Goal: Task Accomplishment & Management: Use online tool/utility

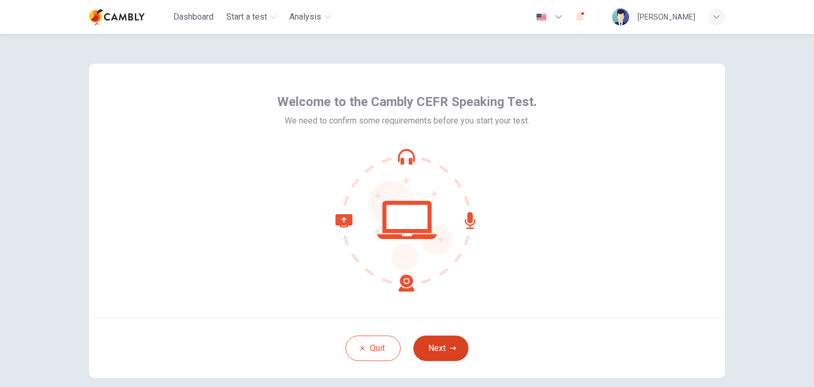
click at [441, 344] on button "Next" at bounding box center [441, 348] width 55 height 25
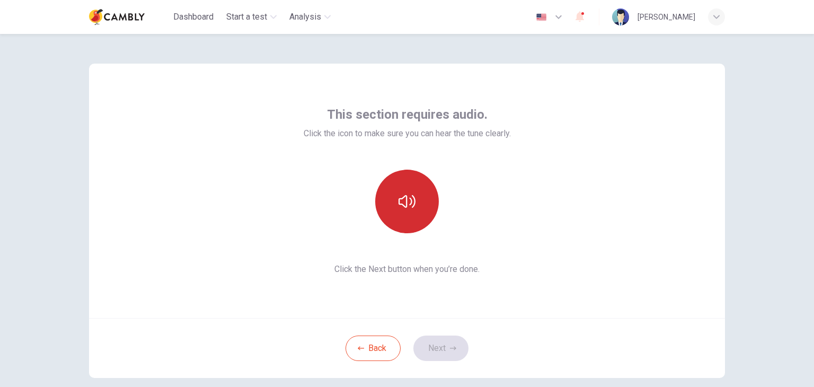
click at [394, 204] on button "button" at bounding box center [407, 202] width 64 height 64
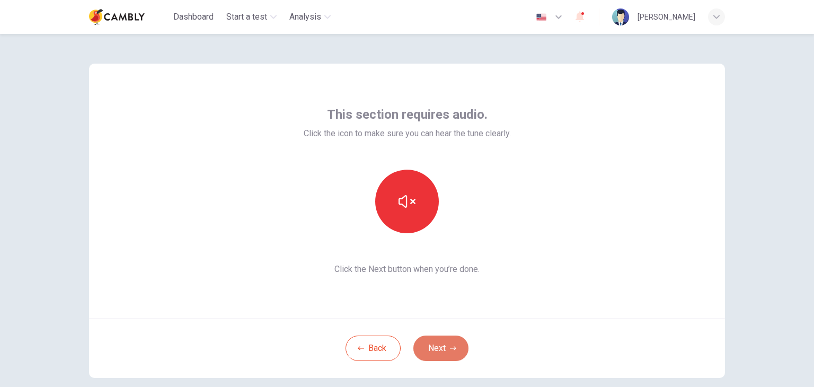
click at [445, 345] on button "Next" at bounding box center [441, 348] width 55 height 25
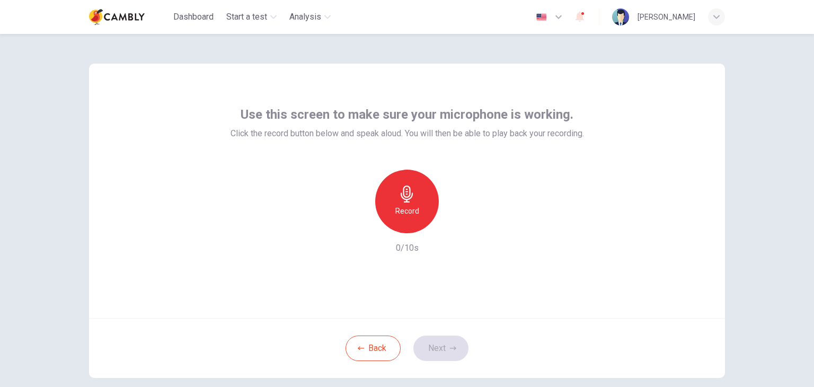
click at [410, 198] on icon "button" at bounding box center [407, 194] width 17 height 17
click at [405, 197] on icon "button" at bounding box center [407, 194] width 12 height 17
click at [452, 340] on button "Next" at bounding box center [441, 348] width 55 height 25
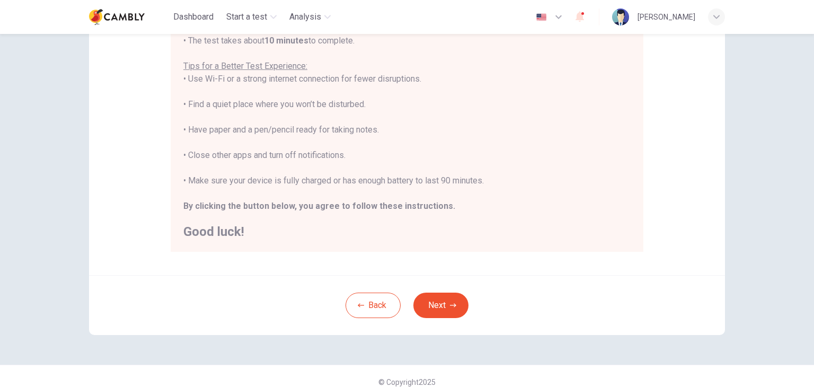
scroll to position [150, 0]
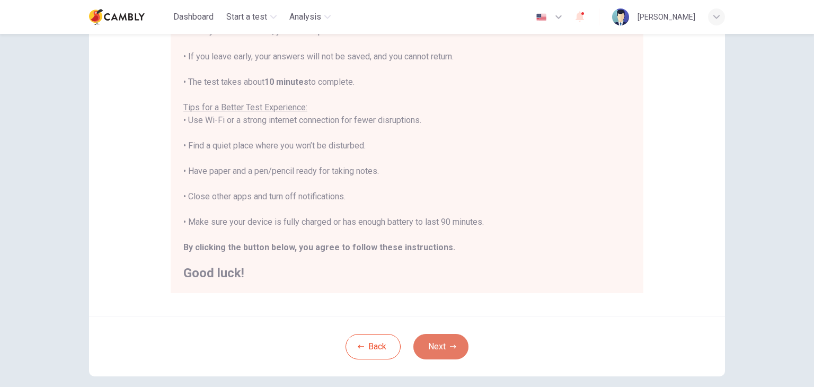
click at [437, 346] on button "Next" at bounding box center [441, 346] width 55 height 25
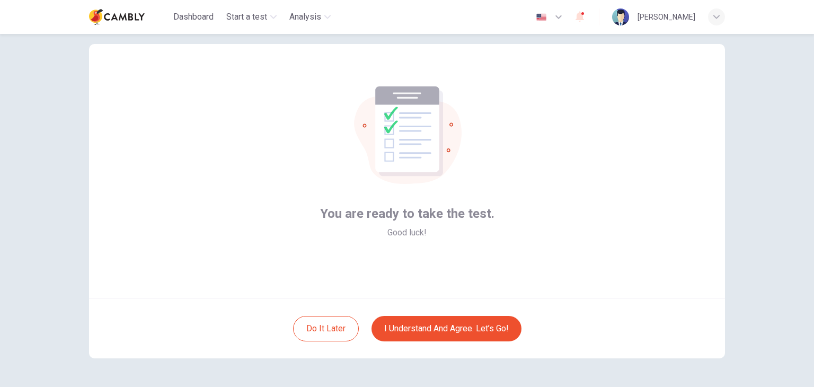
scroll to position [2, 0]
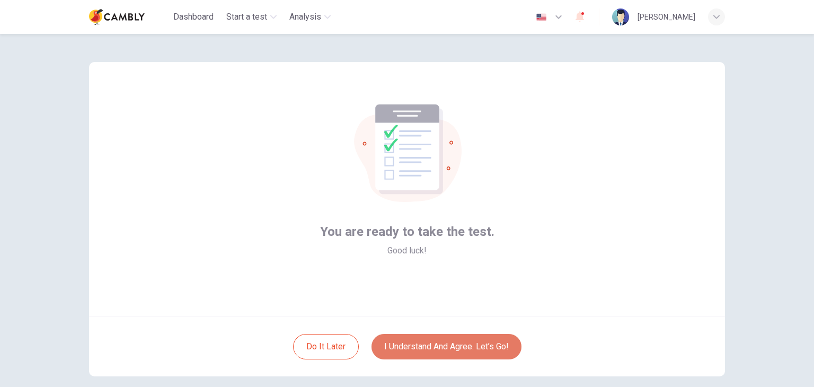
click at [452, 347] on button "I understand and agree. Let’s go!" at bounding box center [447, 346] width 150 height 25
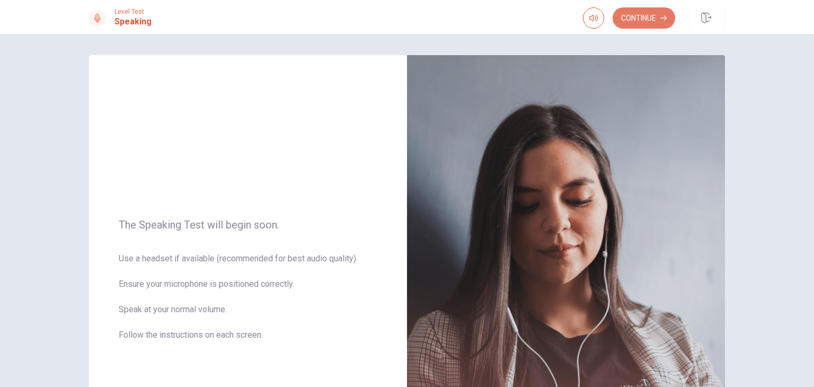
click at [643, 17] on button "Continue" at bounding box center [644, 17] width 63 height 21
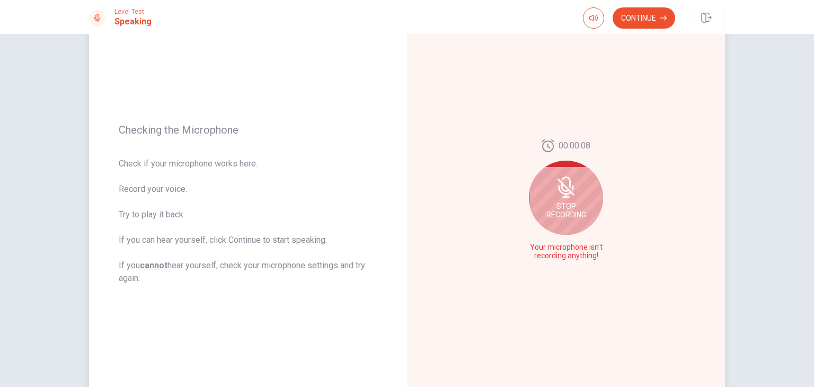
scroll to position [106, 0]
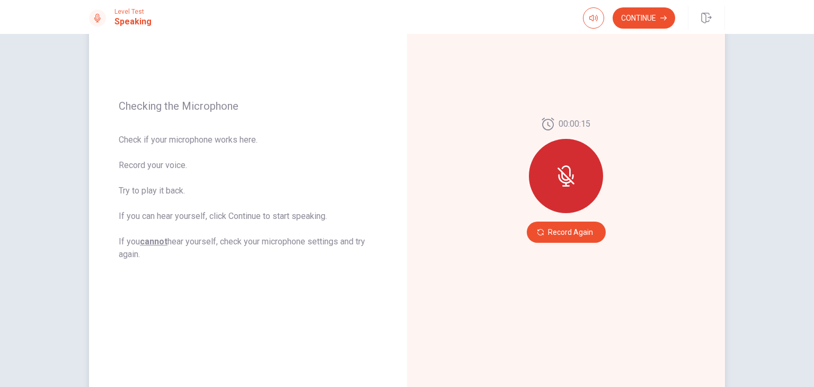
click at [571, 180] on icon at bounding box center [566, 175] width 21 height 21
click at [560, 233] on button "Record Again" at bounding box center [566, 232] width 79 height 21
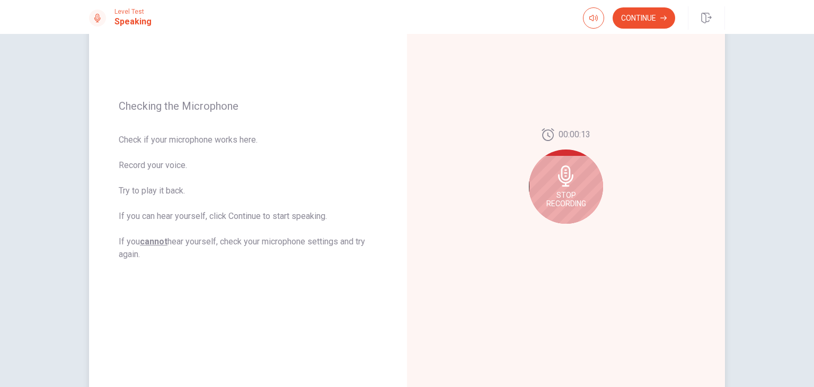
click at [566, 177] on icon at bounding box center [565, 175] width 15 height 21
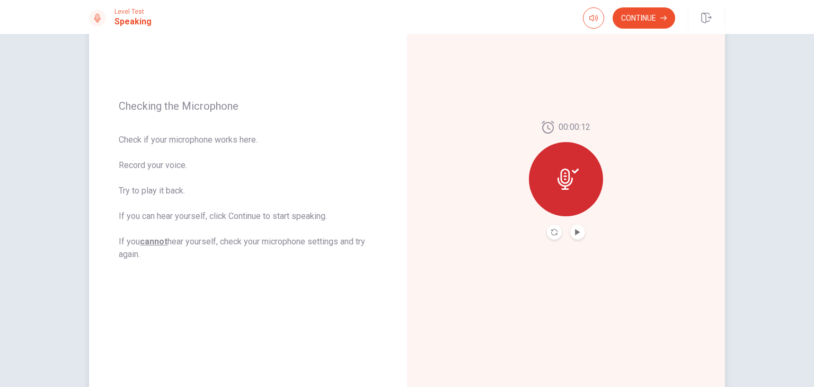
click at [571, 233] on button "Play Audio" at bounding box center [578, 232] width 15 height 15
click at [635, 20] on button "Continue" at bounding box center [644, 17] width 63 height 21
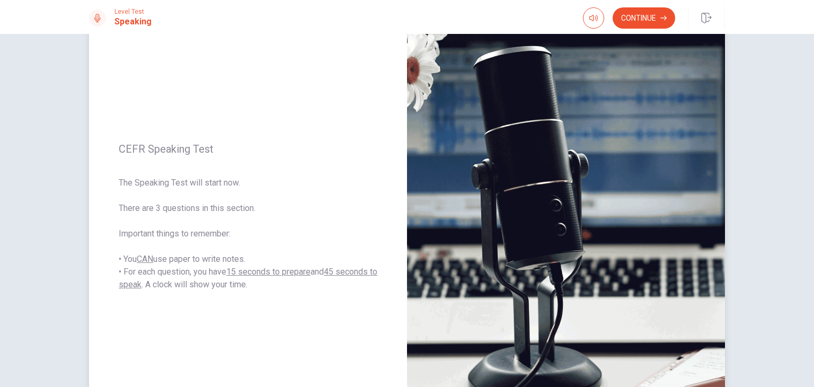
scroll to position [0, 0]
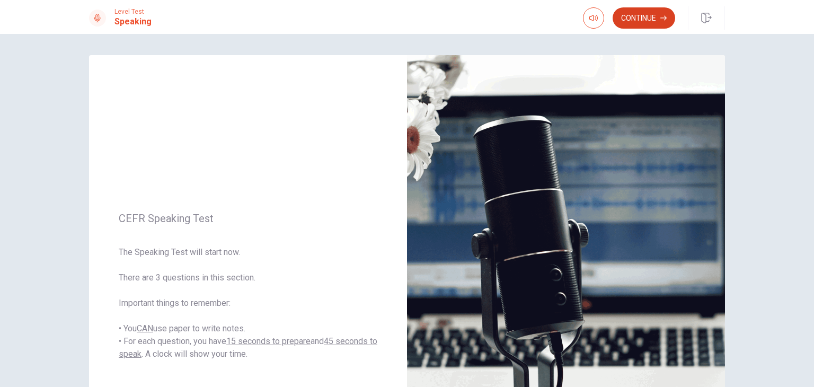
click at [660, 7] on button "Continue" at bounding box center [644, 17] width 63 height 21
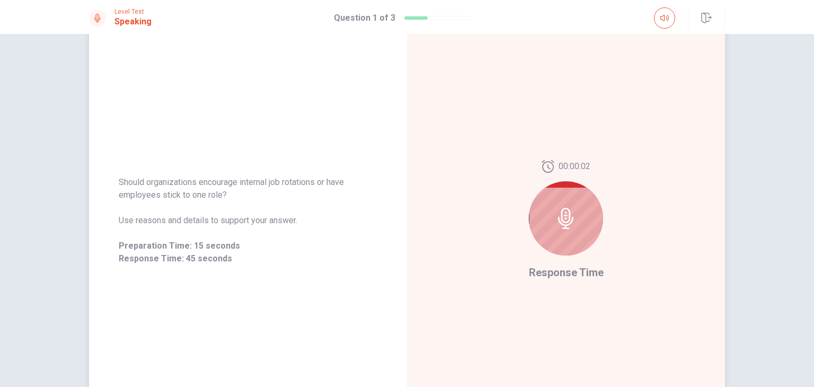
scroll to position [78, 0]
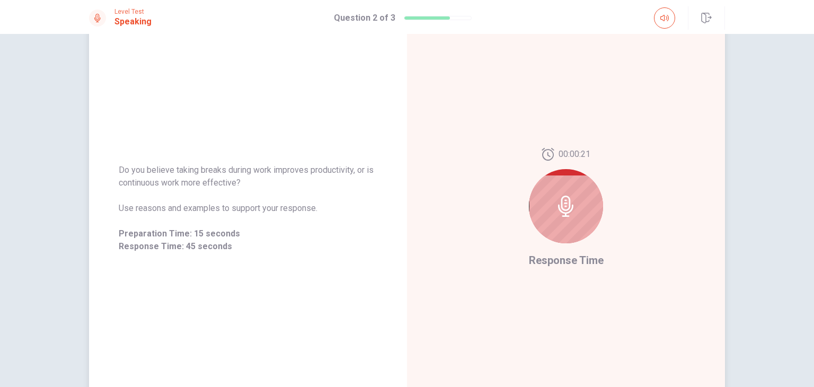
click at [556, 203] on icon at bounding box center [566, 206] width 21 height 21
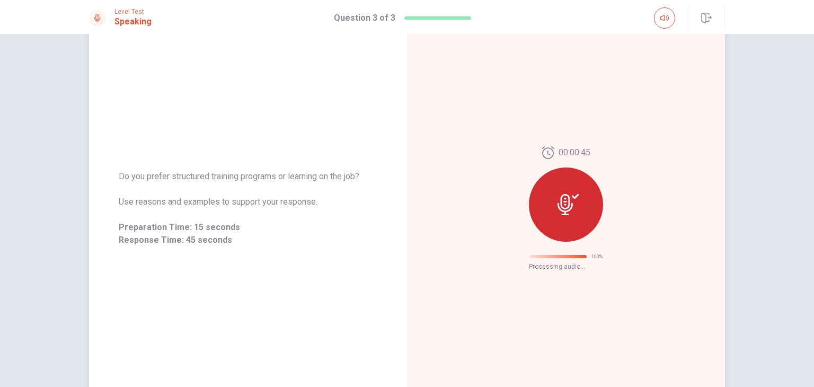
scroll to position [0, 0]
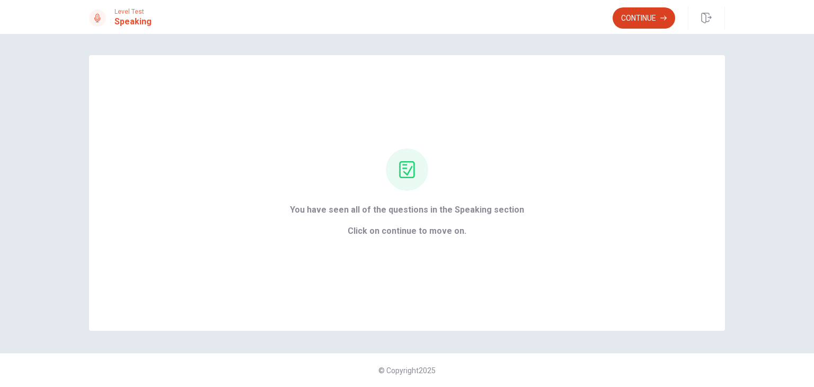
click at [642, 16] on button "Continue" at bounding box center [644, 17] width 63 height 21
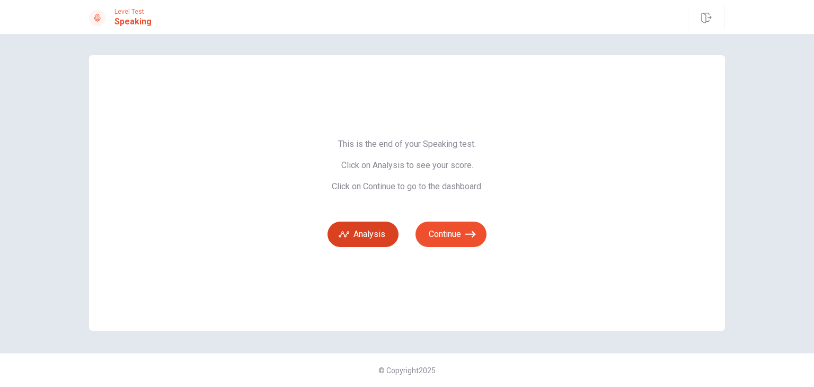
click at [358, 233] on button "Analysis" at bounding box center [363, 234] width 71 height 25
